Goal: Task Accomplishment & Management: Complete application form

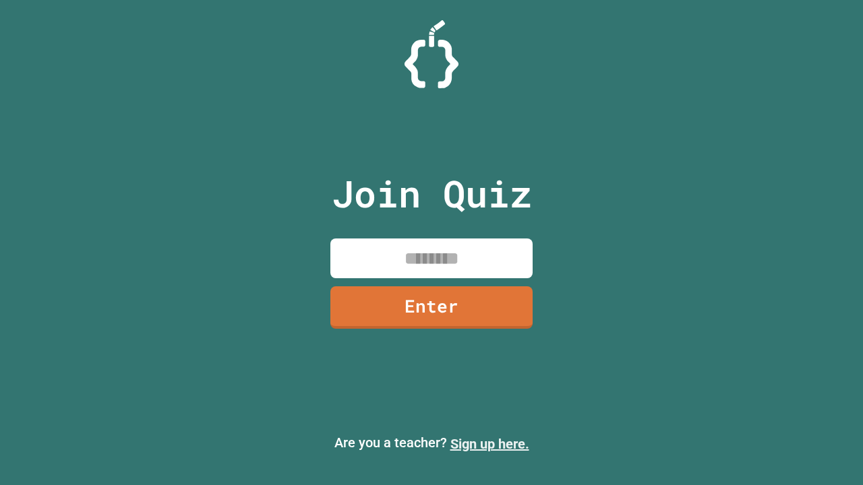
click at [489, 444] on link "Sign up here." at bounding box center [489, 444] width 79 height 16
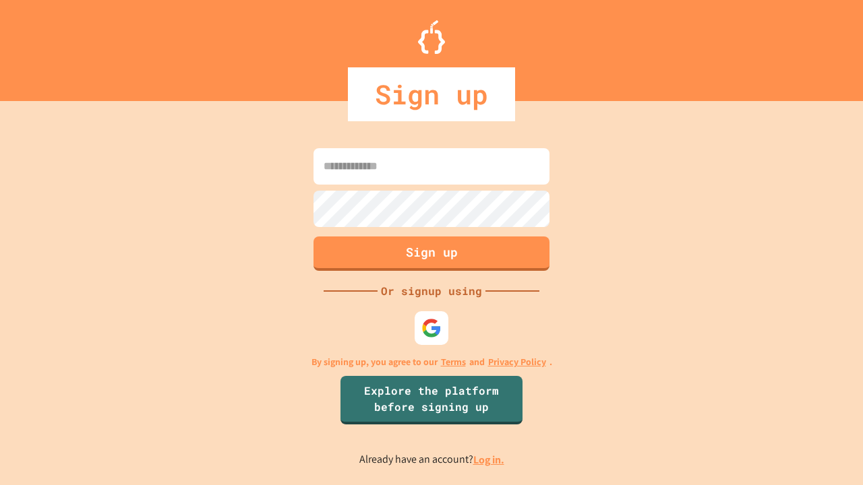
click at [489, 460] on link "Log in." at bounding box center [488, 460] width 31 height 14
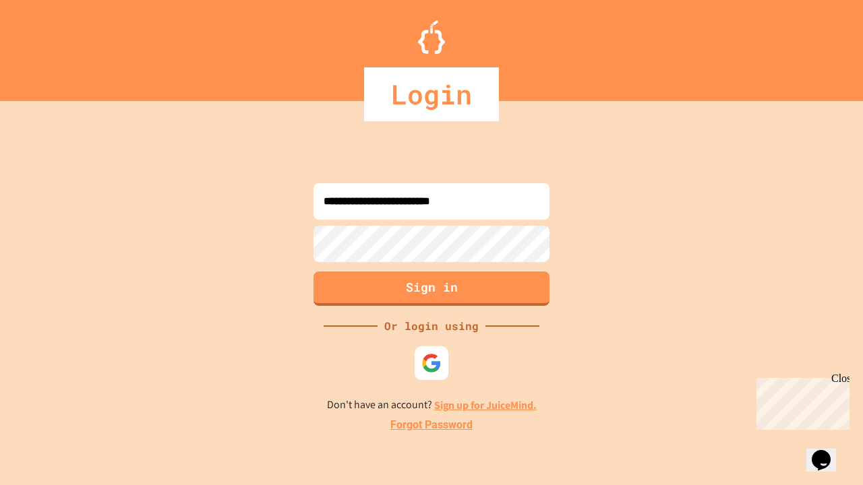
type input "**********"
